Goal: Use online tool/utility: Utilize a website feature to perform a specific function

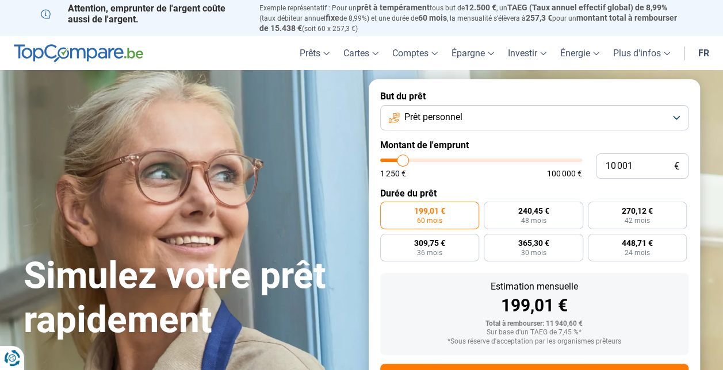
type input "11 500"
type input "11500"
type input "13 000"
type input "13000"
type input "14 500"
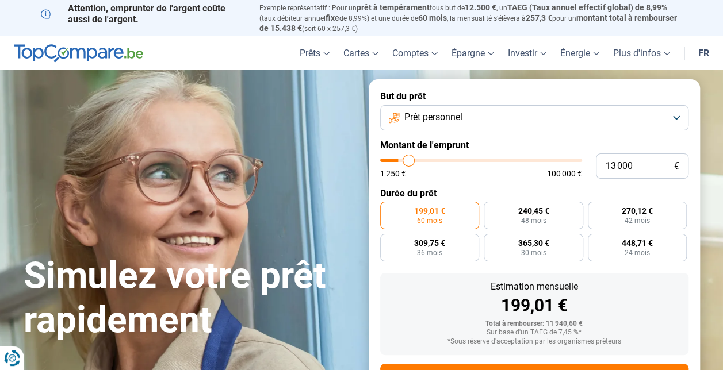
type input "14500"
type input "19 500"
type input "19500"
type input "25 000"
type input "25000"
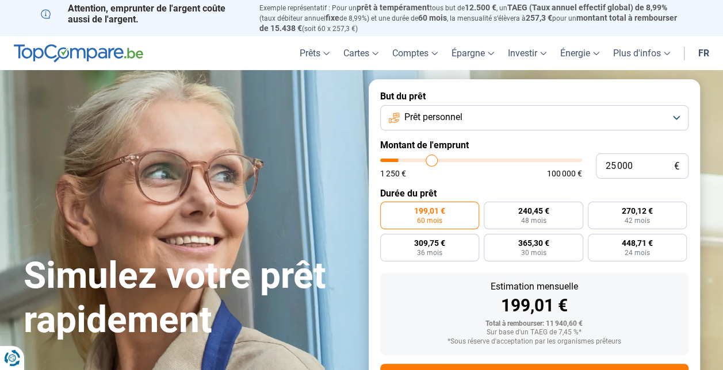
type input "38 000"
type input "38000"
type input "48 750"
type input "48750"
type input "57 750"
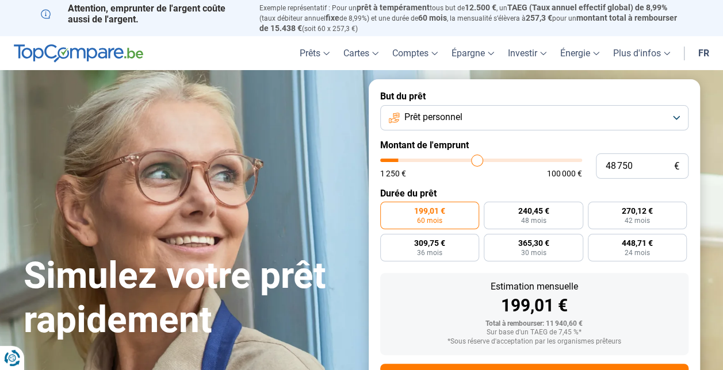
type input "57750"
type input "69 500"
type input "69500"
type input "77 500"
type input "77500"
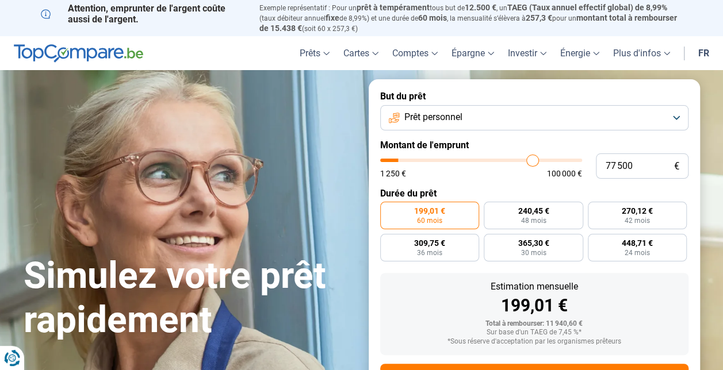
type input "80 750"
type input "80750"
type input "82 250"
type input "82250"
type input "82 500"
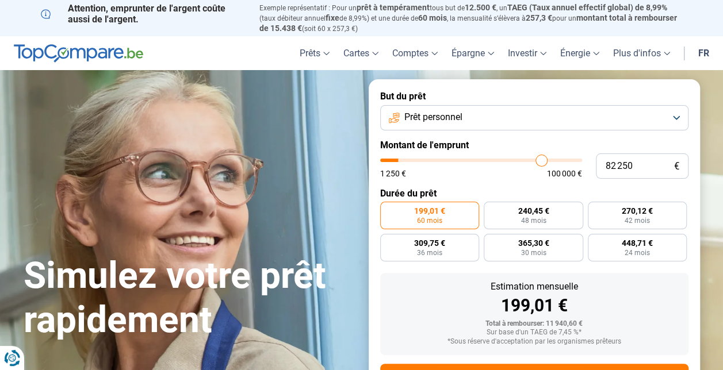
type input "82500"
type input "82 750"
type input "82750"
type input "83 000"
type input "83000"
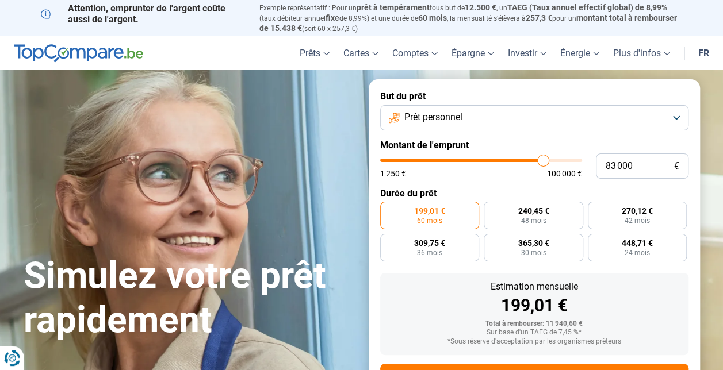
type input "83 250"
type input "83250"
type input "84 250"
type input "84250"
type input "85 250"
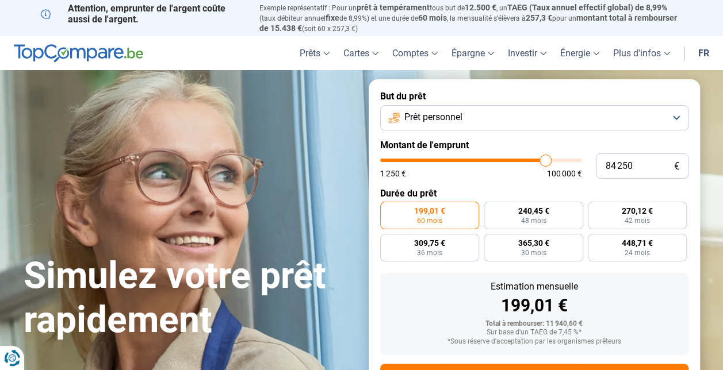
type input "85250"
type input "86 000"
type input "86000"
type input "86 500"
type input "86500"
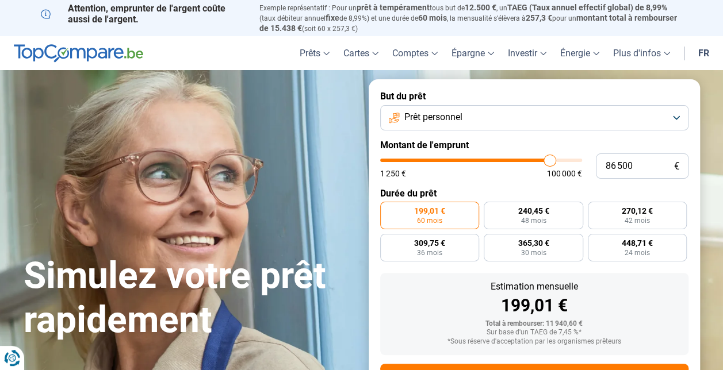
type input "87 750"
type input "87750"
type input "89 250"
type input "89250"
type input "90 750"
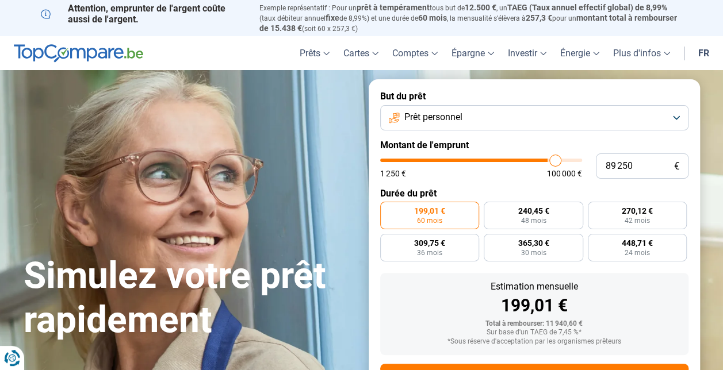
type input "90750"
type input "92 000"
type input "92000"
type input "93 500"
type input "93500"
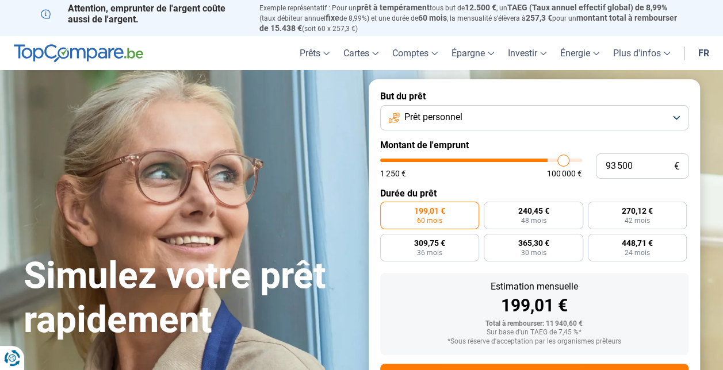
type input "94 000"
type input "94000"
type input "95 000"
type input "95000"
type input "96 500"
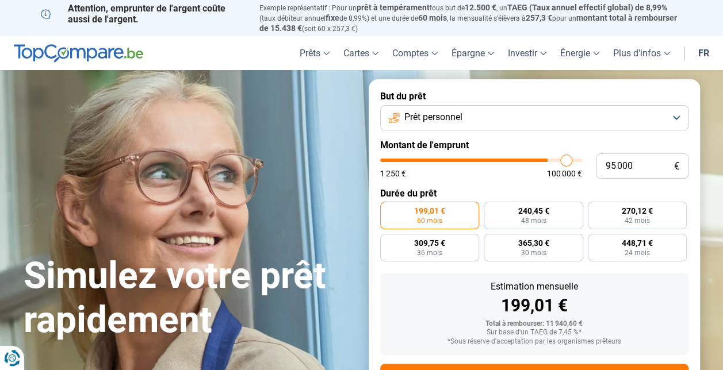
type input "96500"
type input "97 750"
type input "97750"
type input "98 250"
type input "98250"
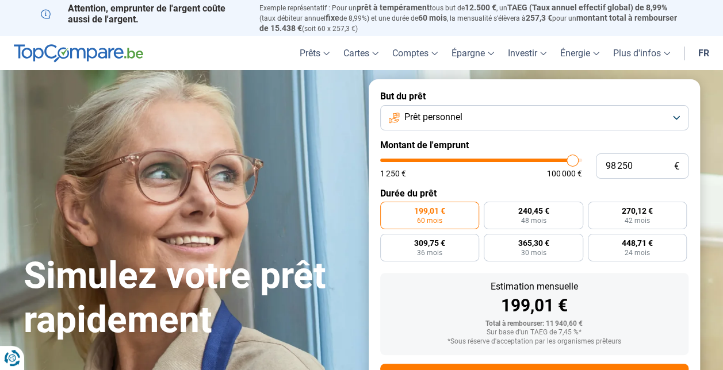
type input "98 750"
type input "98750"
type input "99 250"
type input "99250"
type input "100 000"
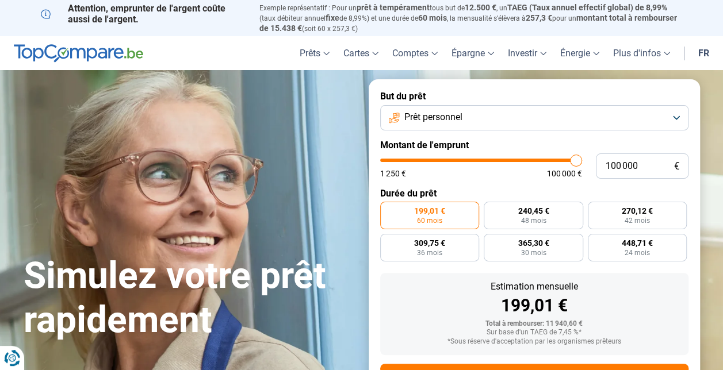
drag, startPoint x: 405, startPoint y: 159, endPoint x: 588, endPoint y: 161, distance: 183.5
type input "100000"
click at [582, 161] on input "range" at bounding box center [481, 160] width 202 height 3
radio input "false"
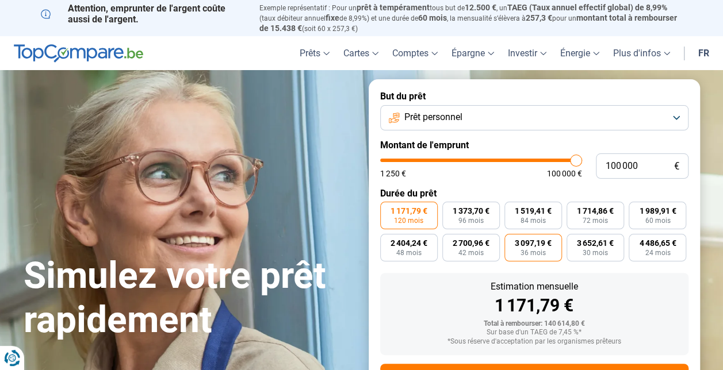
scroll to position [54, 0]
